Goal: Task Accomplishment & Management: Manage account settings

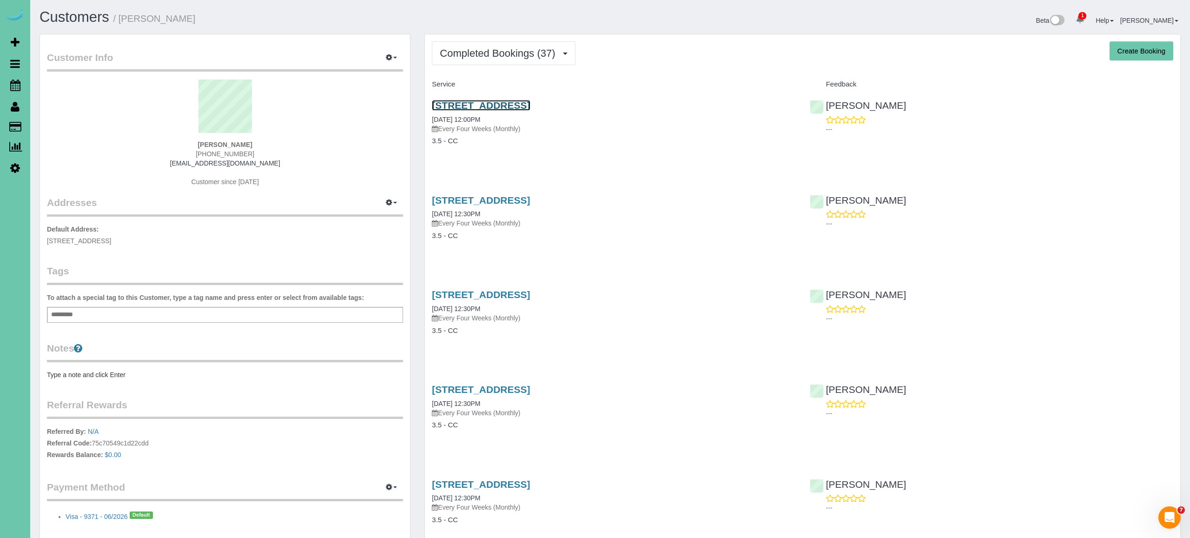
click at [530, 103] on link "[STREET_ADDRESS]" at bounding box center [481, 105] width 98 height 11
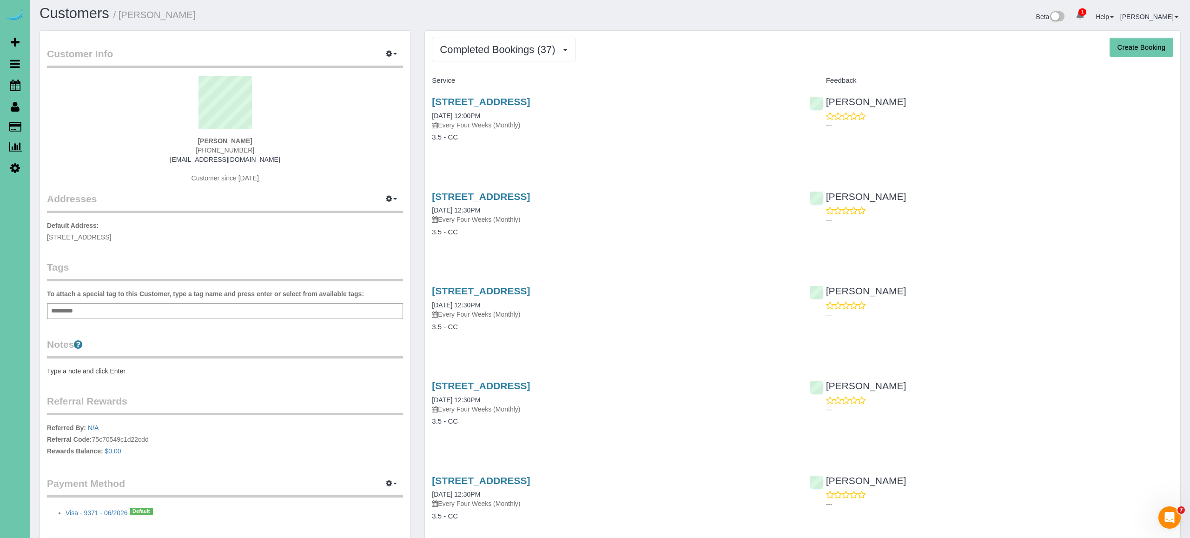
drag, startPoint x: 430, startPoint y: 97, endPoint x: 624, endPoint y: 101, distance: 193.9
click at [624, 101] on div "[STREET_ADDRESS] [DATE] 12:00PM Every Four Weeks (Monthly) 3.5 - CC" at bounding box center [614, 124] width 378 height 72
copy link "[STREET_ADDRESS]"
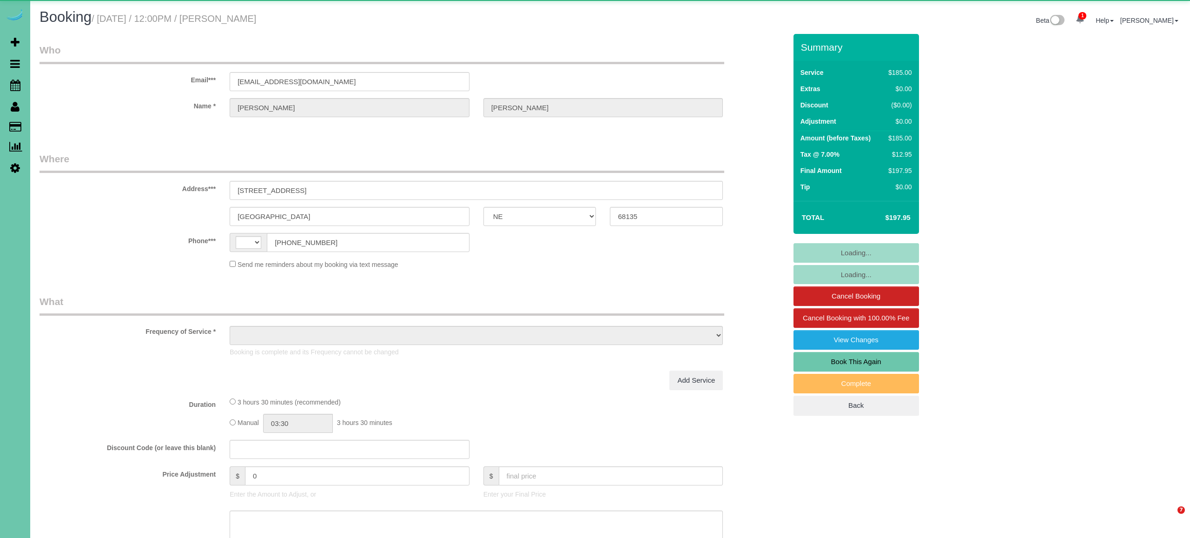
select select "NE"
select select "string:[GEOGRAPHIC_DATA]"
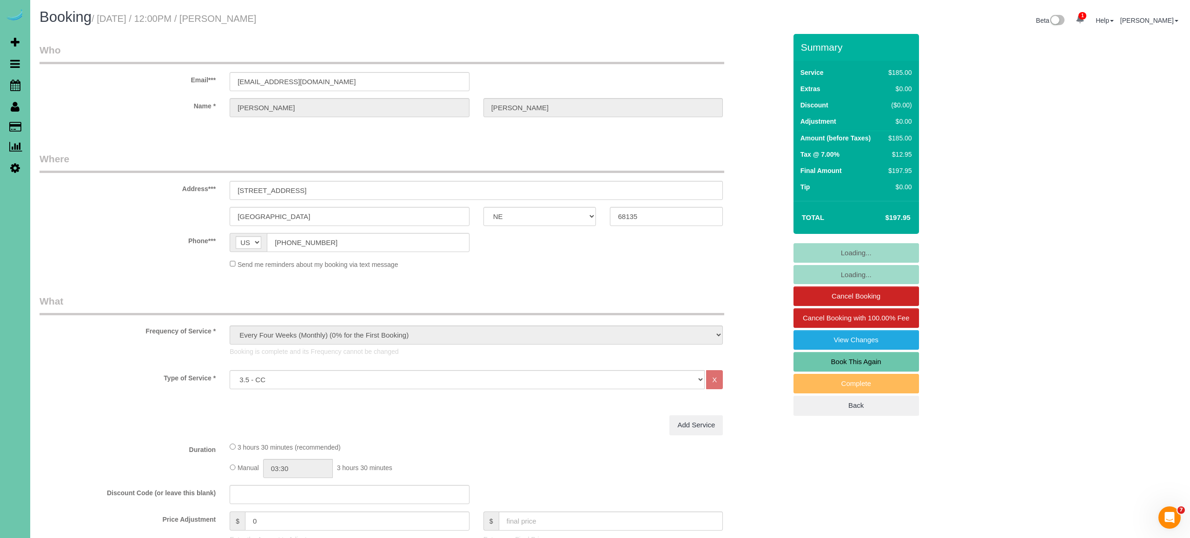
select select "object:910"
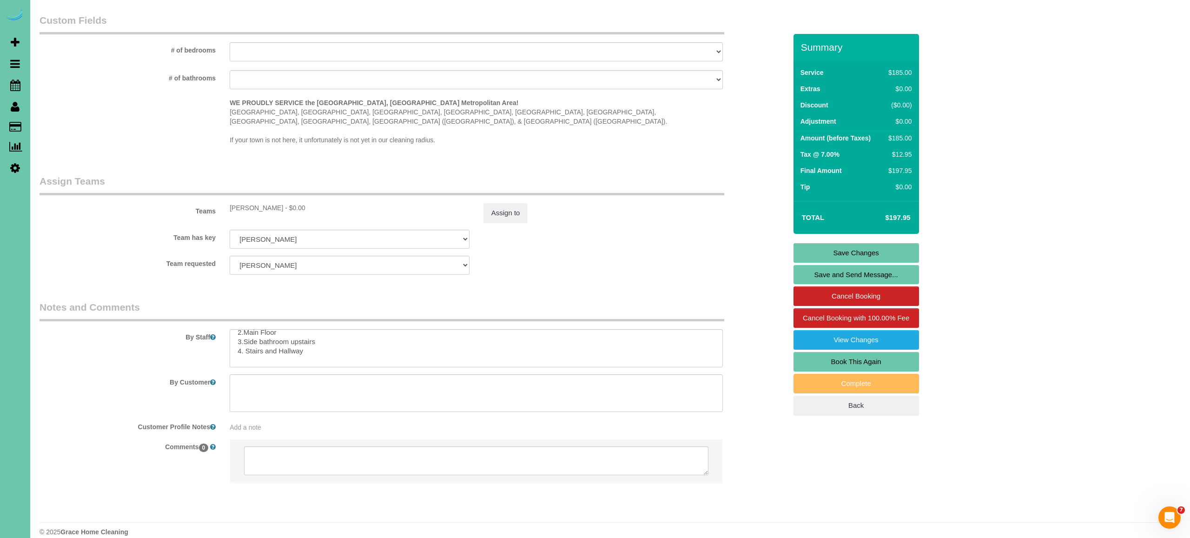
scroll to position [82, 0]
